Goal: Information Seeking & Learning: Learn about a topic

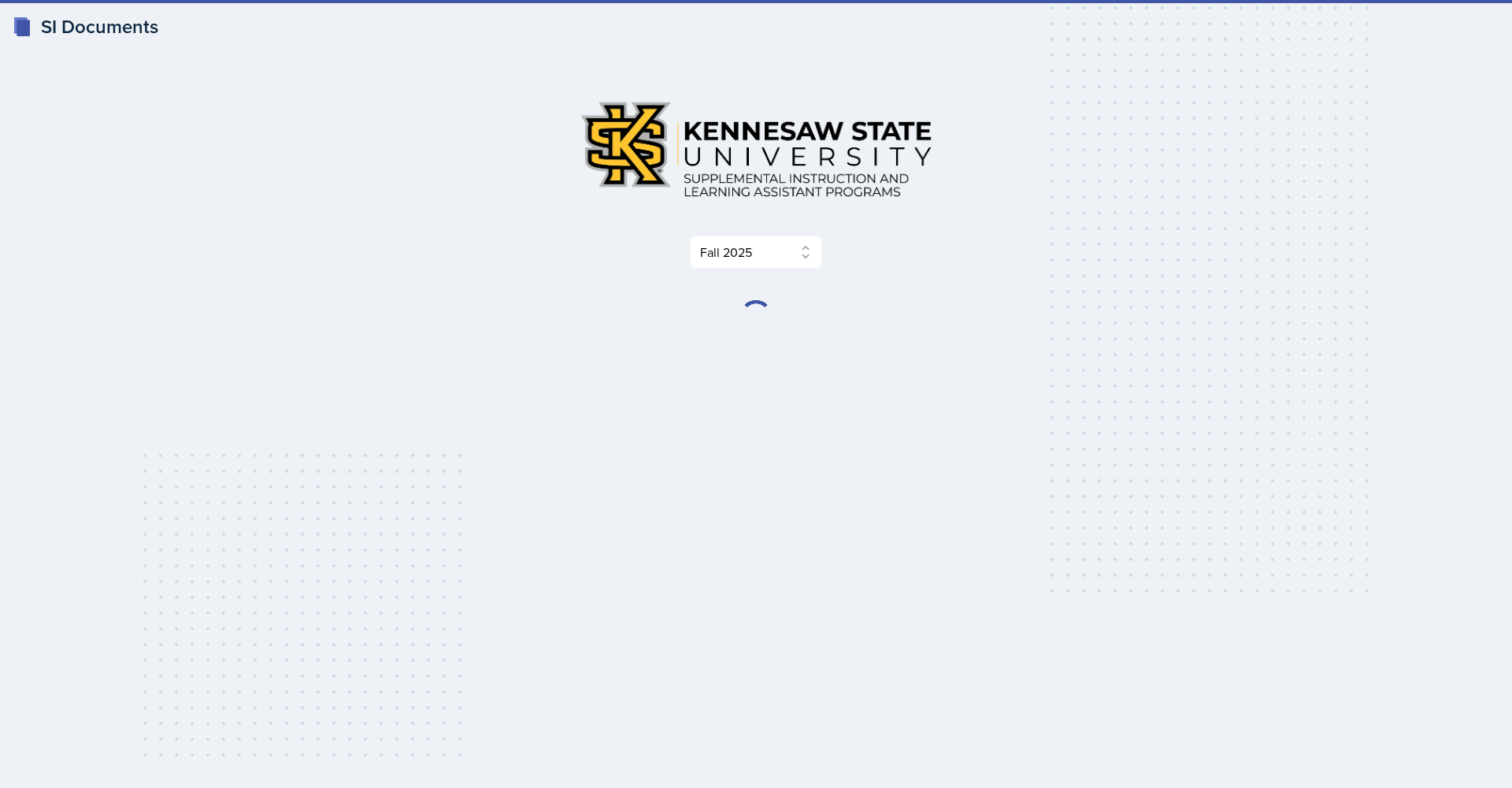
select select "2bed604d-1099-4043-b1bc-2365e8740244"
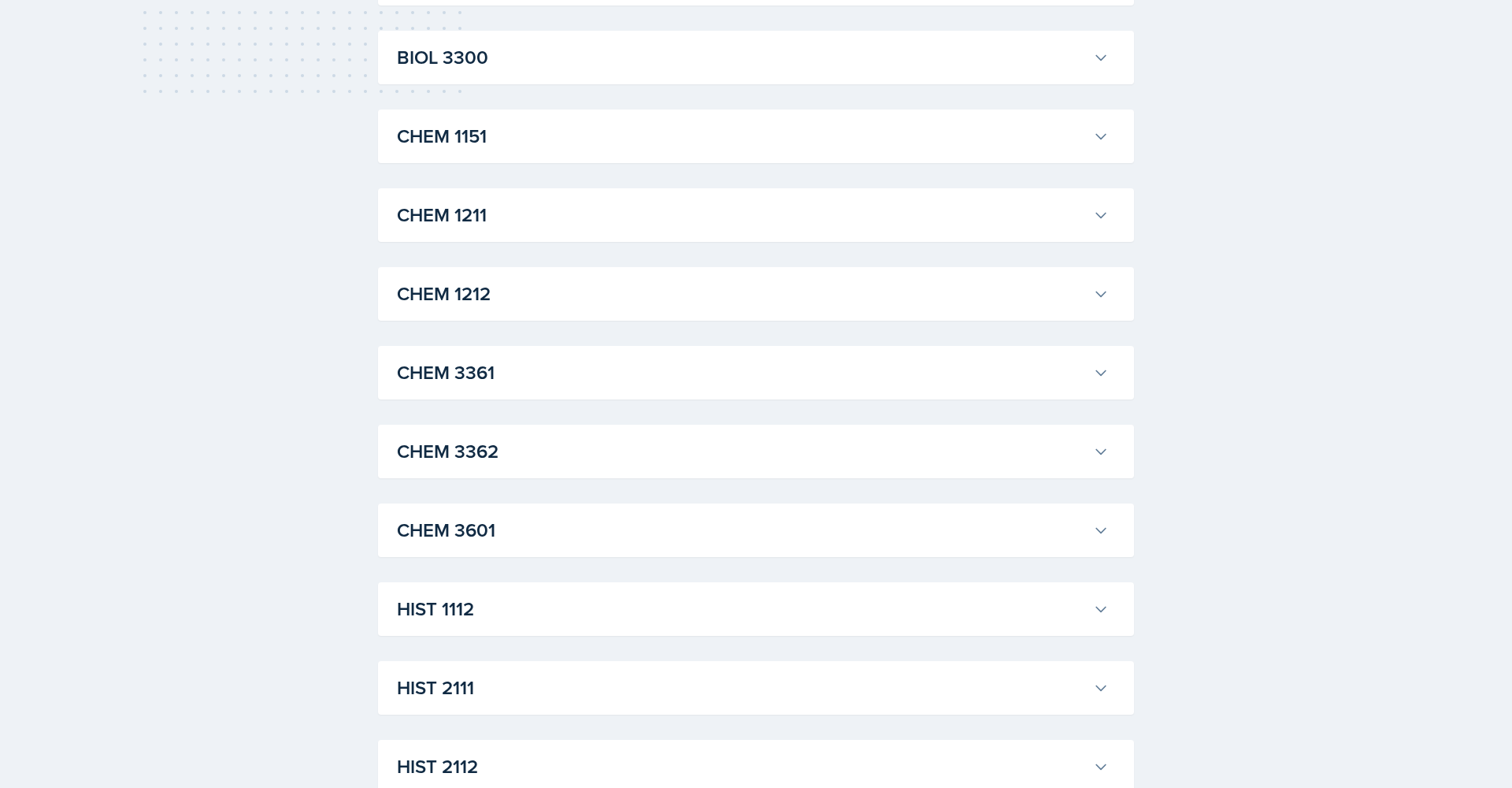
scroll to position [671, 0]
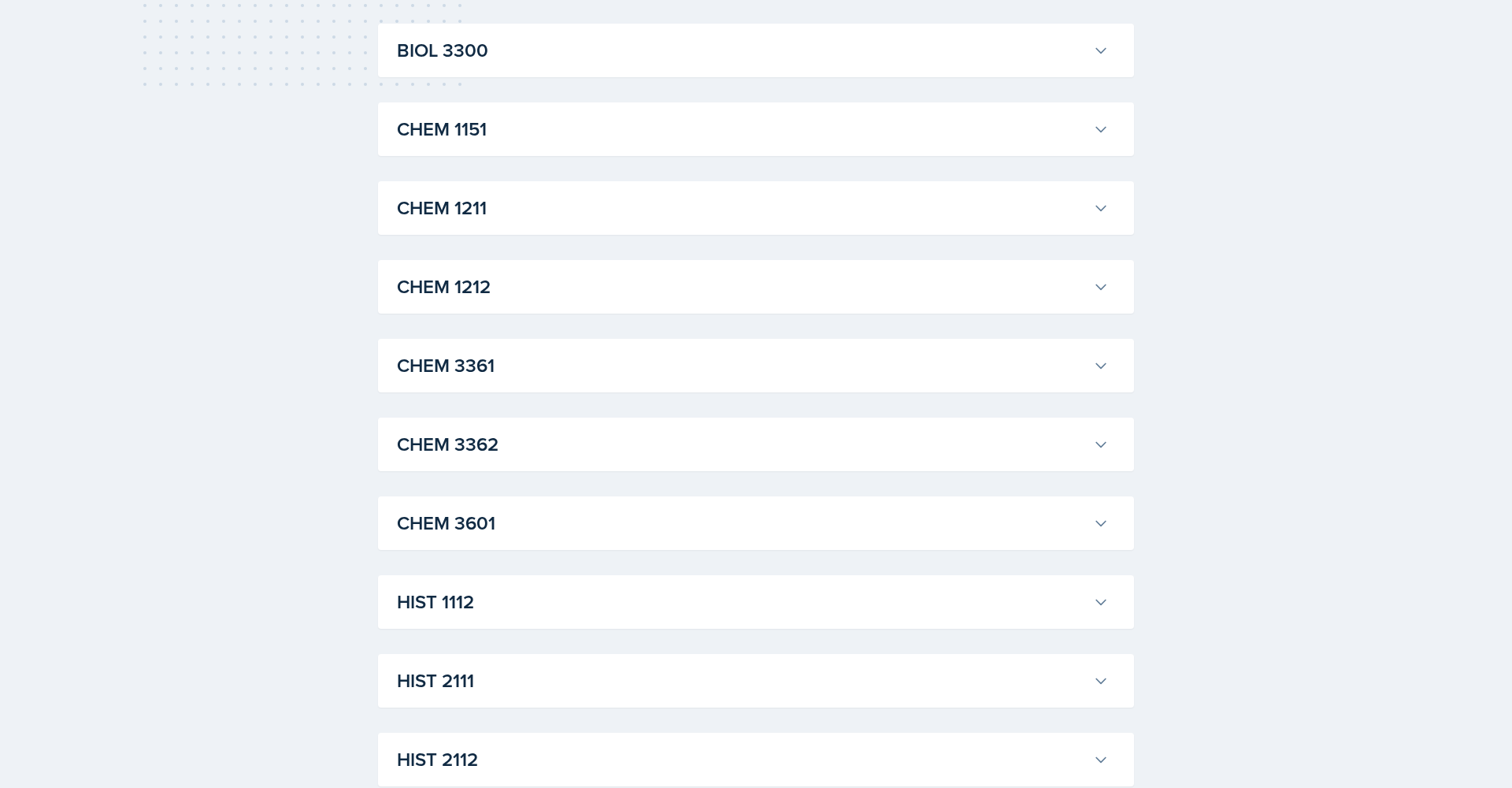
click at [496, 124] on h3 "CHEM 1151" at bounding box center [742, 128] width 690 height 28
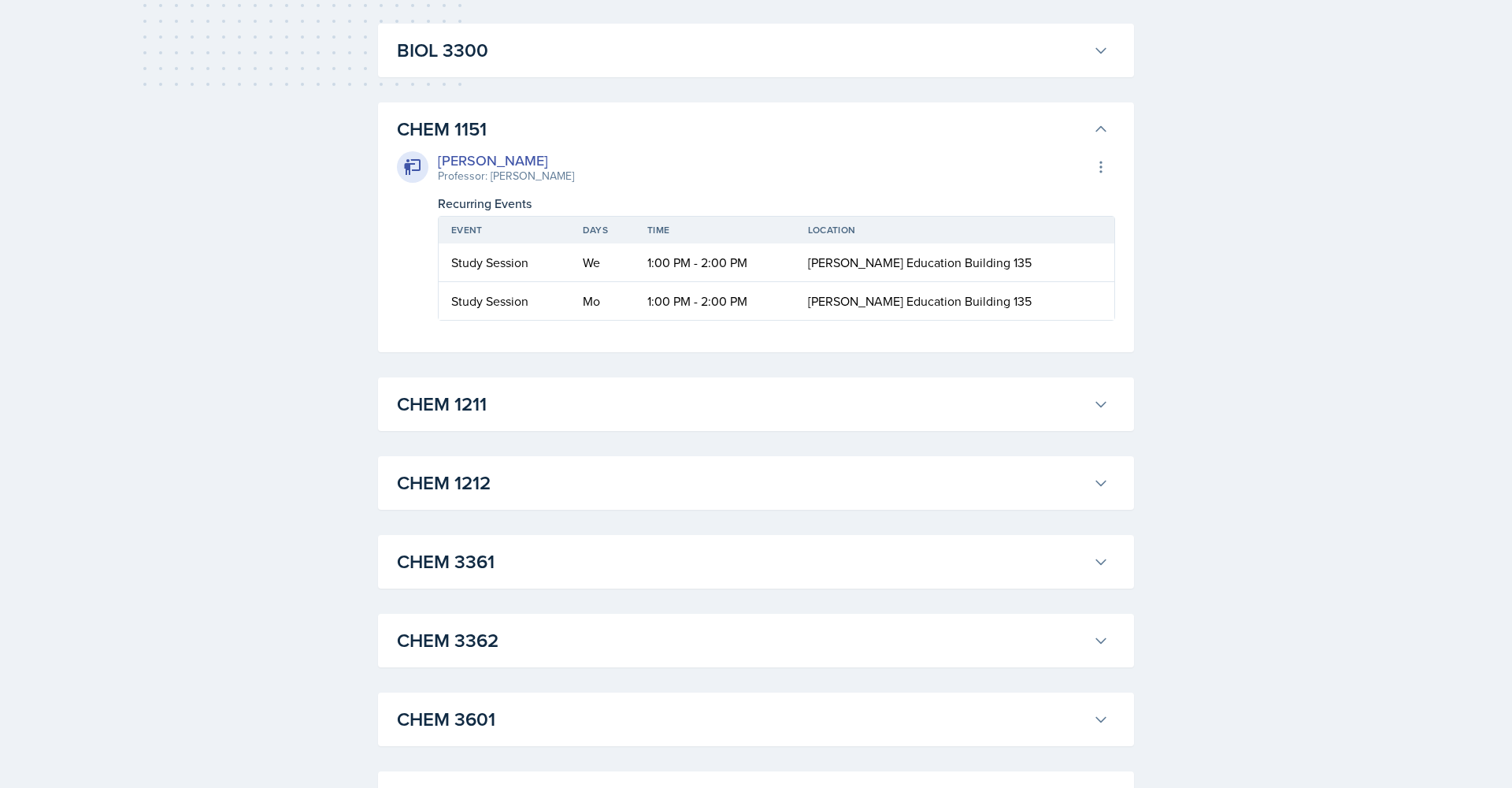
click at [694, 197] on div "Recurring Events" at bounding box center [776, 203] width 677 height 19
drag, startPoint x: 591, startPoint y: 260, endPoint x: 617, endPoint y: 260, distance: 26.0
click at [617, 260] on td "We" at bounding box center [603, 262] width 65 height 38
drag, startPoint x: 596, startPoint y: 299, endPoint x: 620, endPoint y: 299, distance: 24.0
click at [620, 299] on td "Mo" at bounding box center [603, 301] width 65 height 37
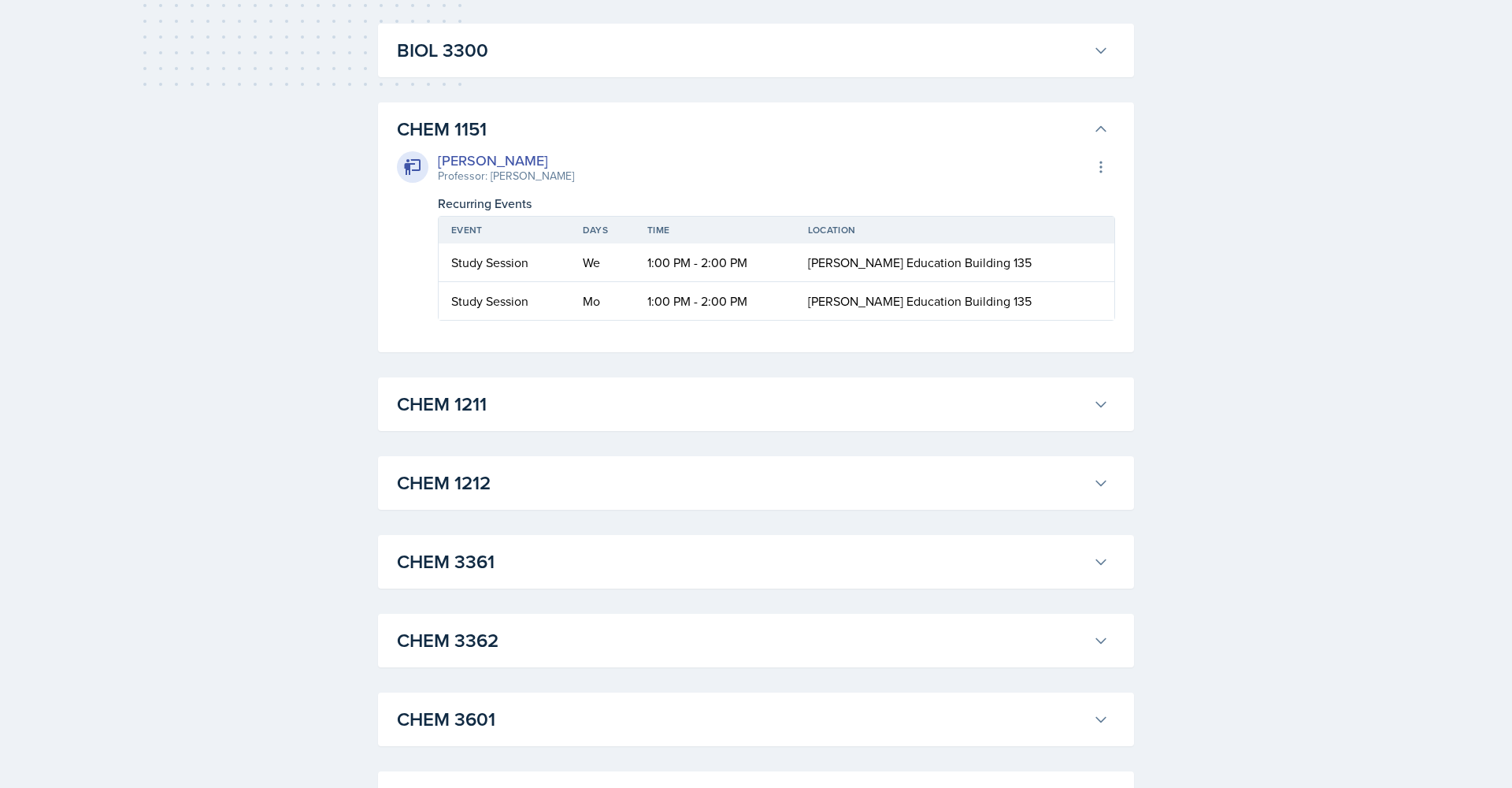
click at [387, 278] on div "CHEM 1151 [PERSON_NAME] Professor: [PERSON_NAME] Export to Google Calendar Recu…" at bounding box center [756, 227] width 756 height 250
click at [792, 243] on th "Time" at bounding box center [715, 230] width 161 height 27
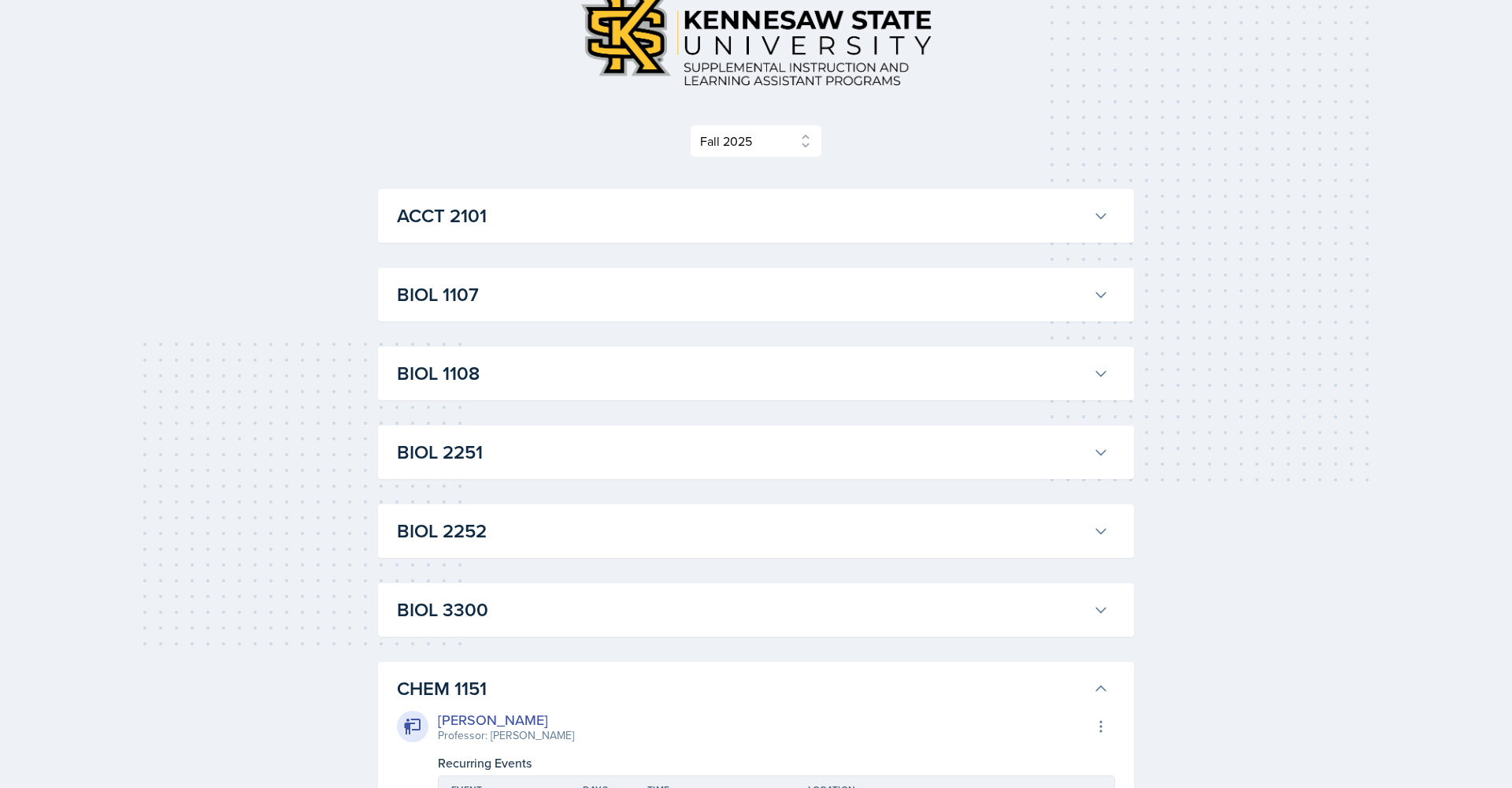
scroll to position [520, 0]
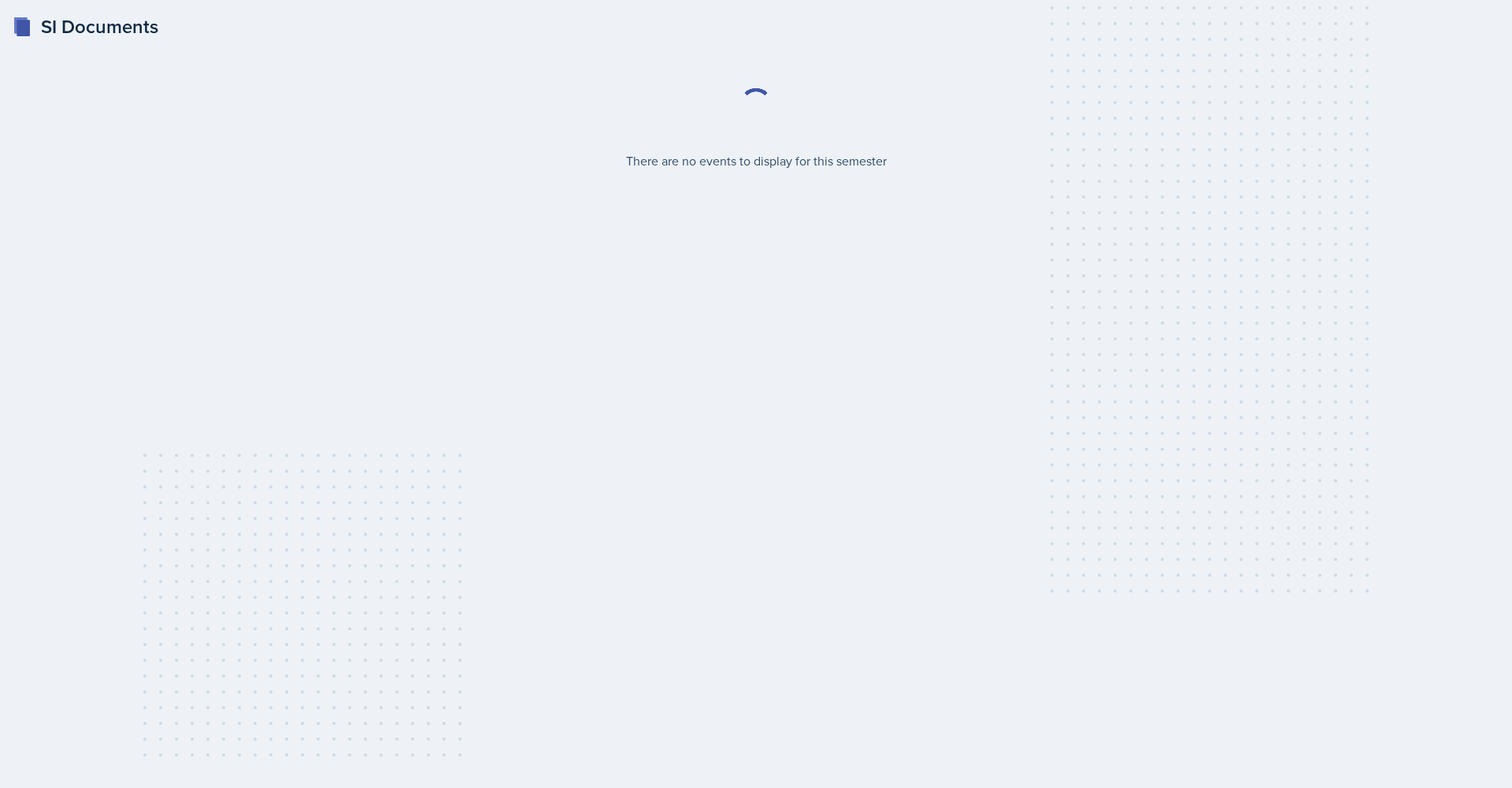
select select "2bed604d-1099-4043-b1bc-2365e8740244"
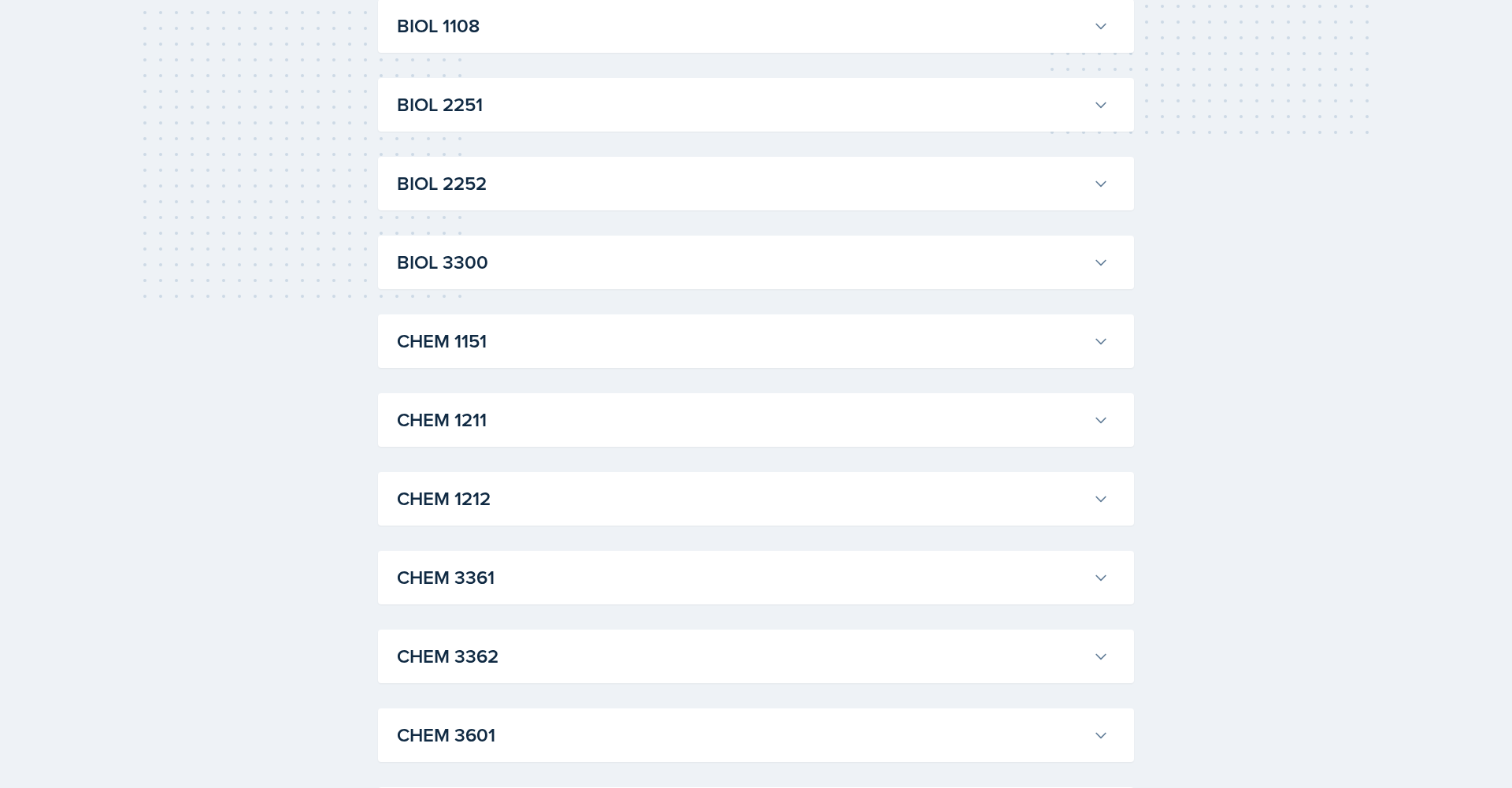
scroll to position [459, 0]
click at [490, 338] on h3 "CHEM 1151" at bounding box center [742, 340] width 690 height 28
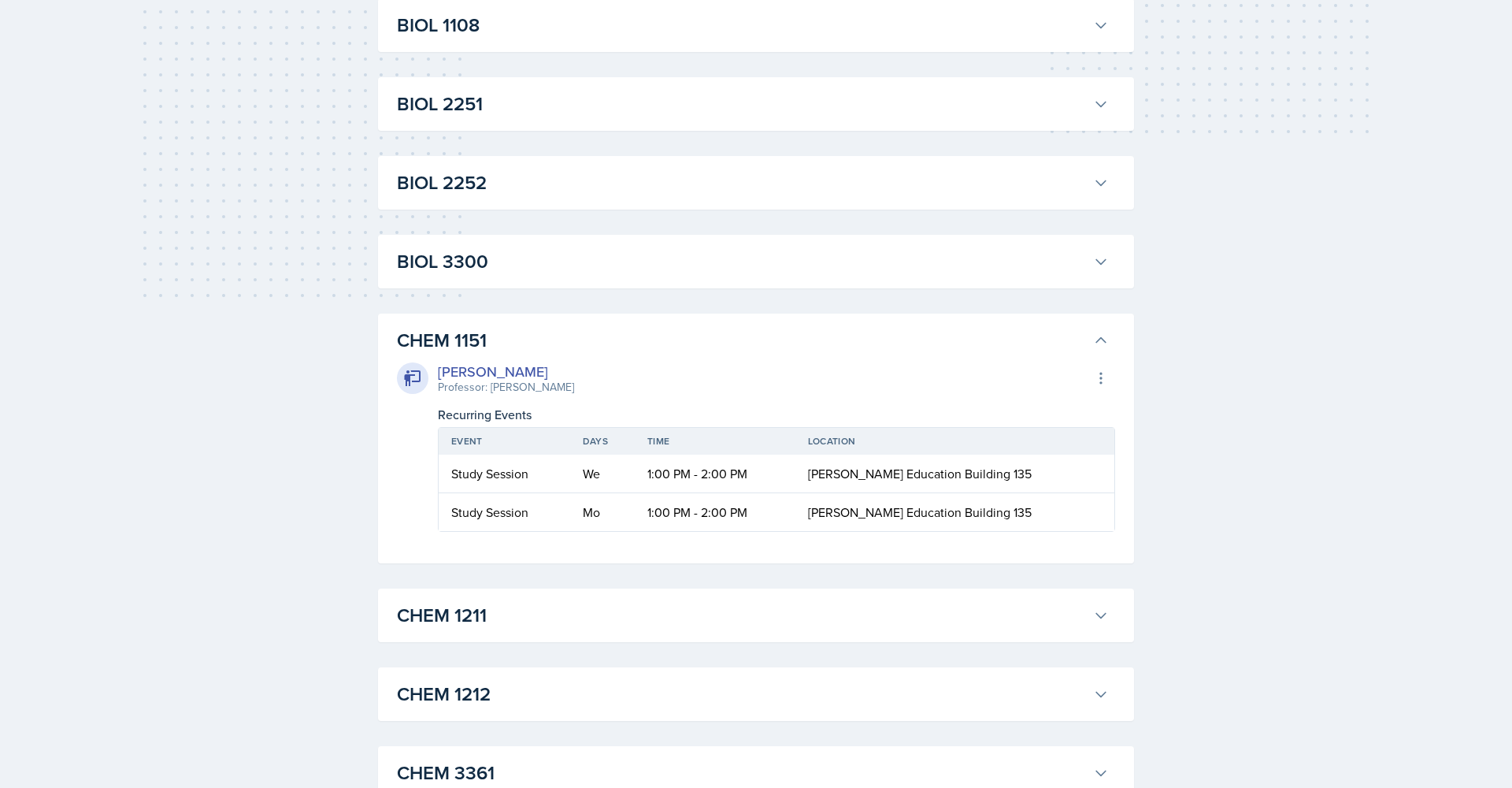
click at [604, 376] on div "Kristy Bennett Professor: Peter Henricks Export to Google Calendar" at bounding box center [756, 377] width 718 height 35
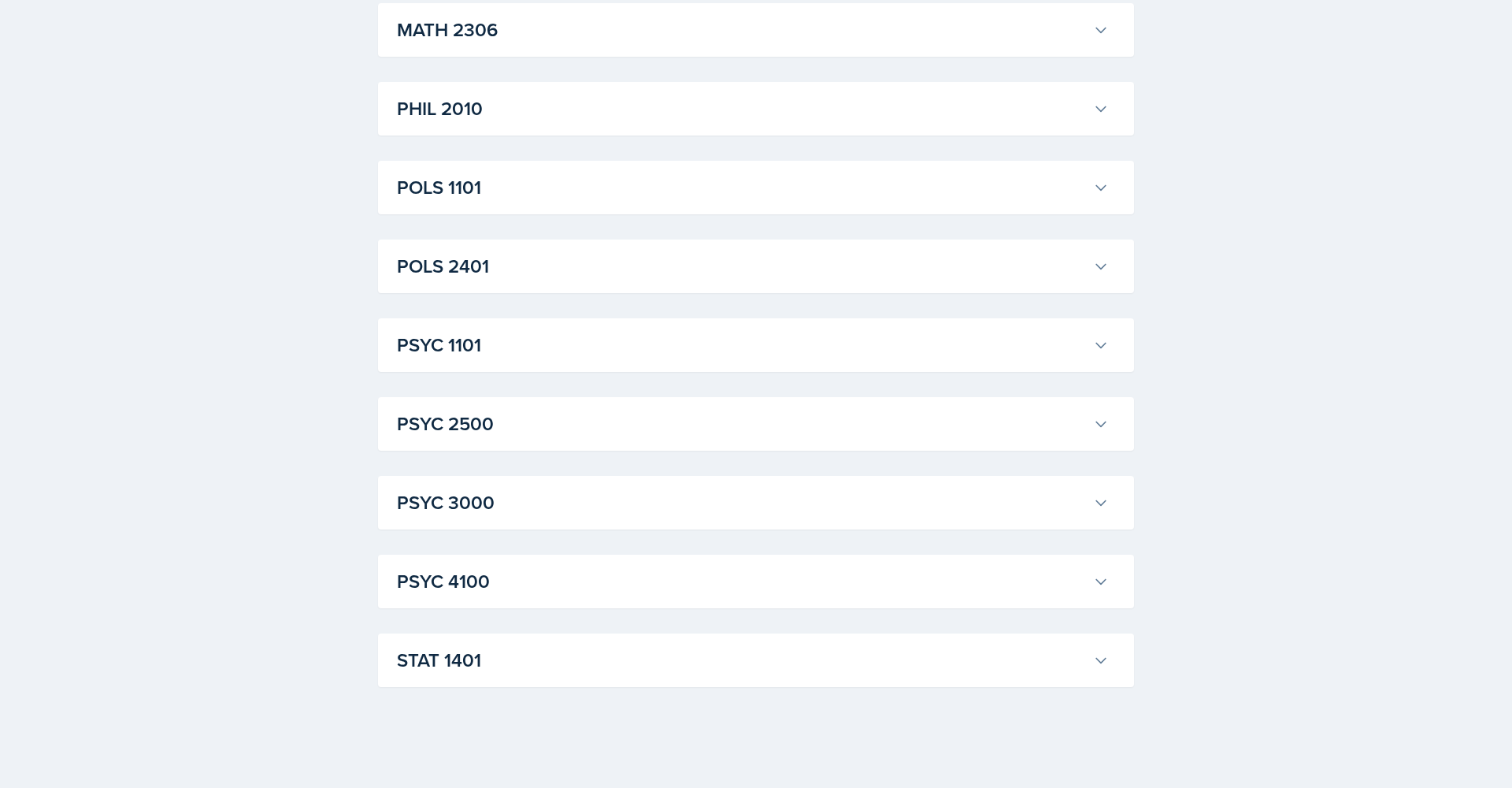
scroll to position [2226, 0]
click at [745, 657] on h3 "STAT 1401" at bounding box center [742, 660] width 690 height 28
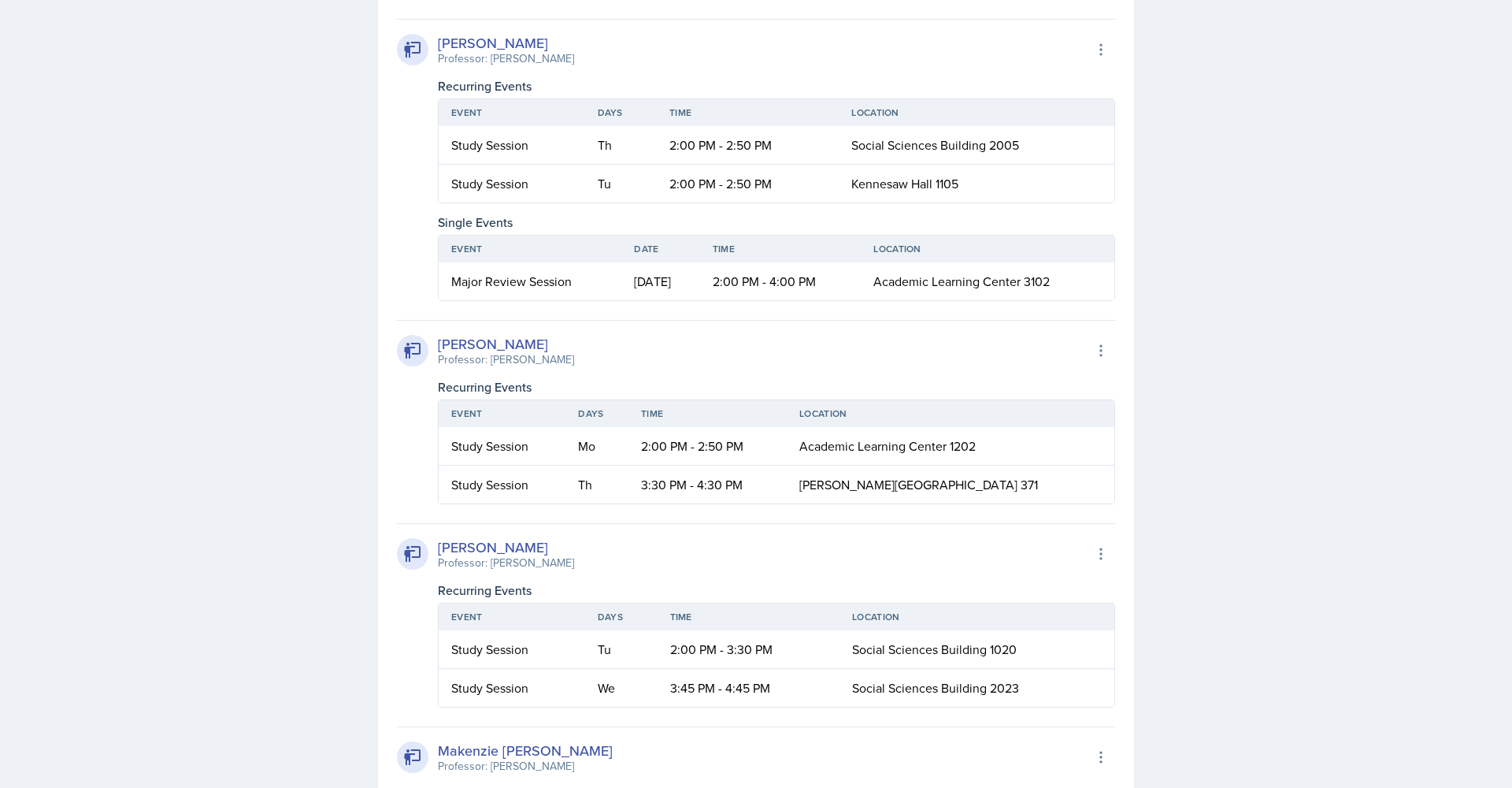
scroll to position [3110, 0]
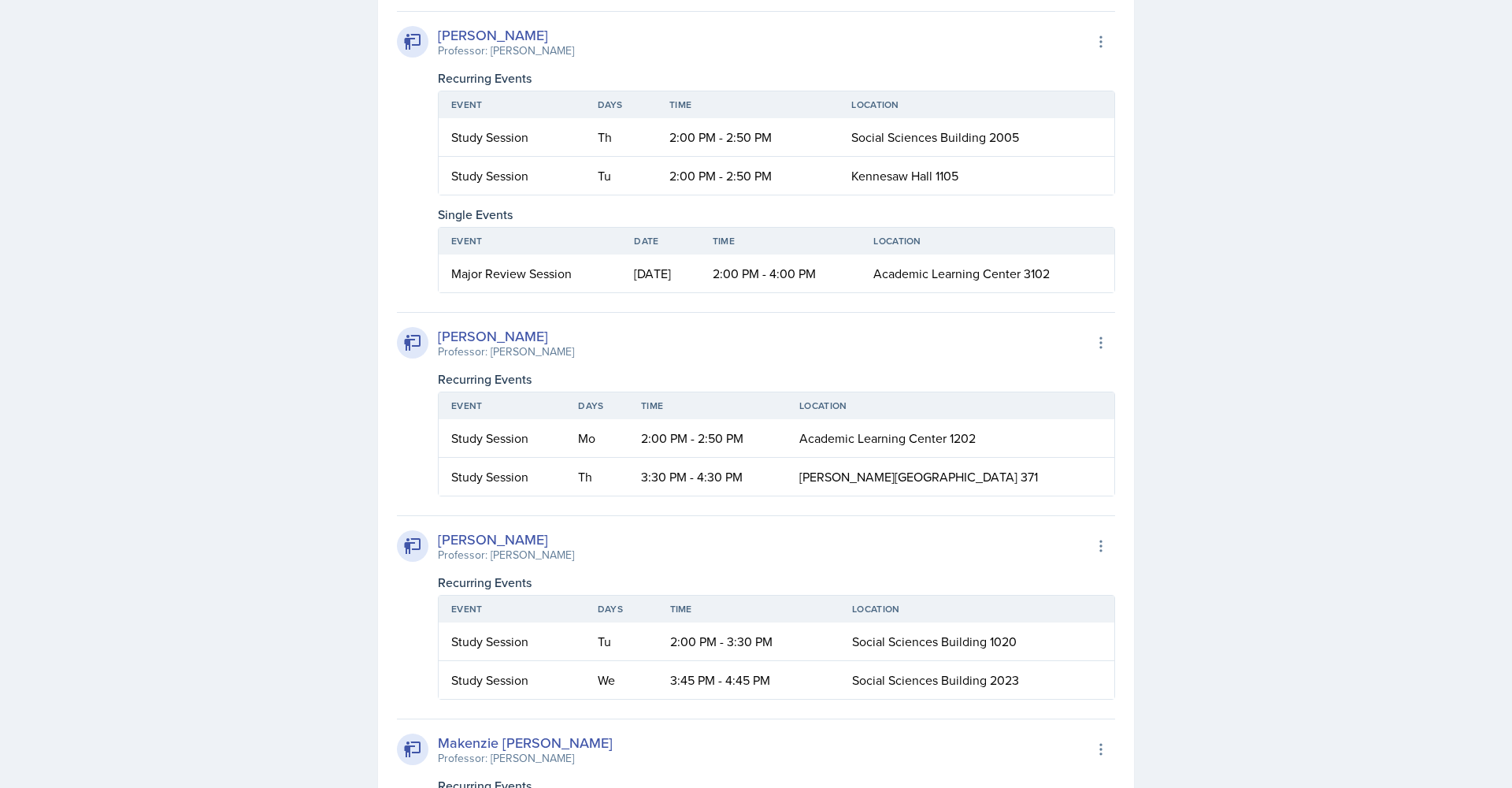
drag, startPoint x: 453, startPoint y: 277, endPoint x: 591, endPoint y: 273, distance: 138.1
click at [591, 273] on div "Major Review Session" at bounding box center [529, 273] width 157 height 19
click at [854, 280] on td "2:00 PM - 4:00 PM" at bounding box center [781, 273] width 161 height 37
click at [426, 264] on div "Sofia Rose Ibarra Professor: Sheri Johnson Export to Google Calendar Recurring …" at bounding box center [756, 152] width 718 height 282
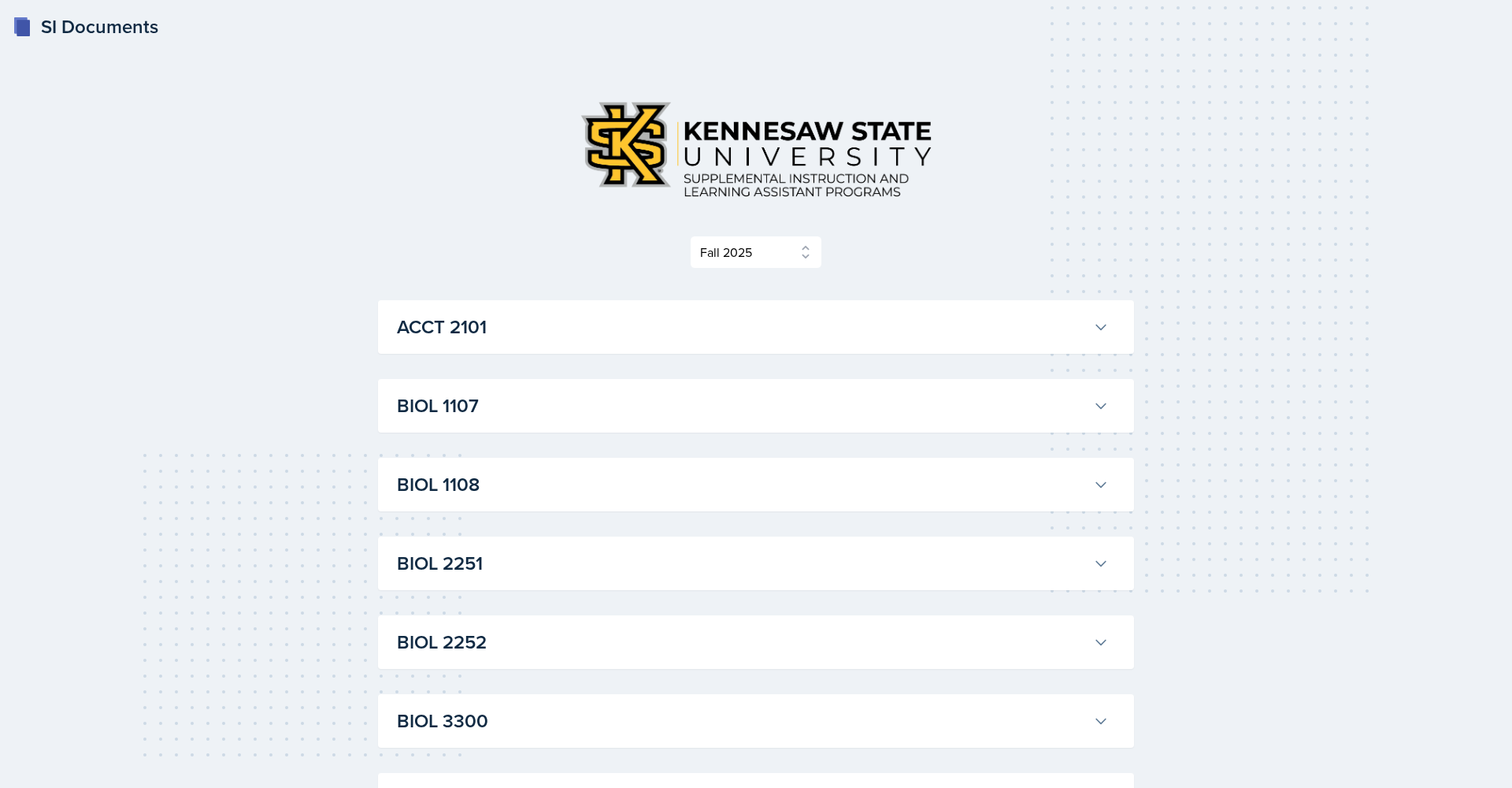
scroll to position [0, 0]
